Goal: Task Accomplishment & Management: Use online tool/utility

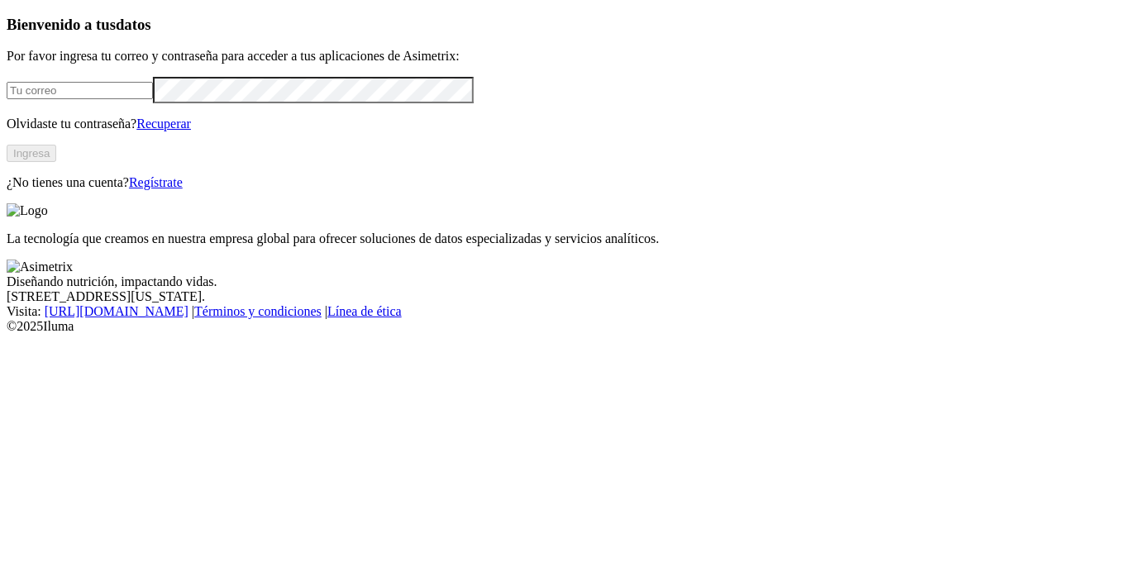
click at [94, 99] on input "email" at bounding box center [80, 90] width 146 height 17
type input "[EMAIL_ADDRESS][DOMAIN_NAME]"
click input "submit" at bounding box center [0, 0] width 0 height 0
